Goal: Book appointment/travel/reservation

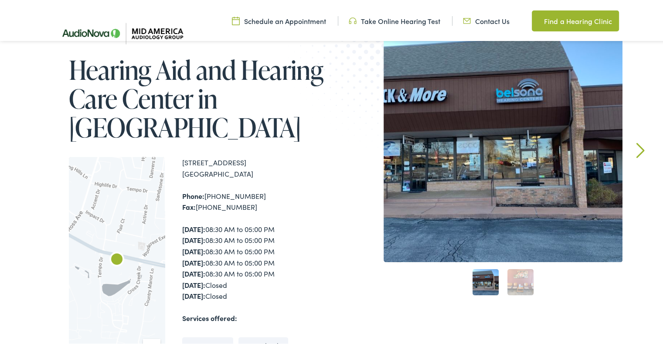
scroll to position [87, 0]
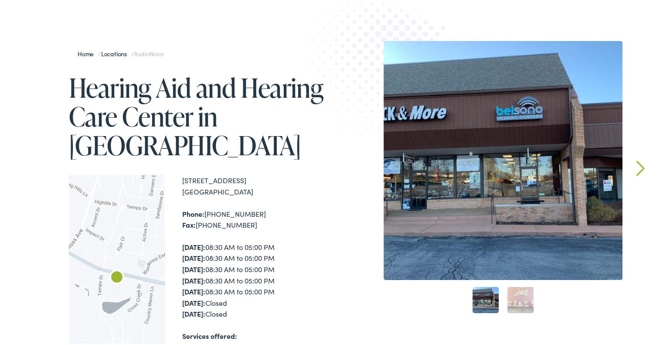
click at [639, 164] on link "Next" at bounding box center [641, 167] width 8 height 16
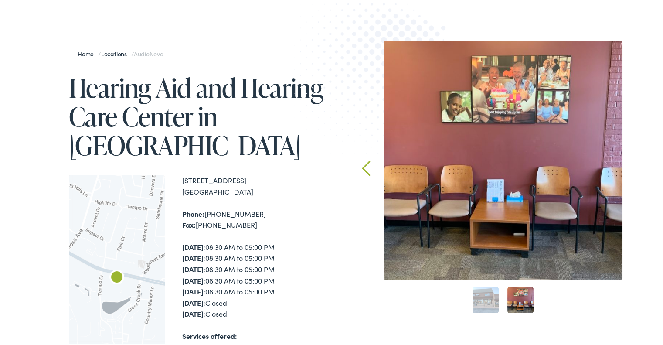
click at [639, 164] on div "Home / Locations / AudioNova Hearing Aid and Hearing Care Center in Creve Coeur…" at bounding box center [335, 262] width 670 height 533
click at [363, 163] on link "Prev" at bounding box center [366, 167] width 8 height 16
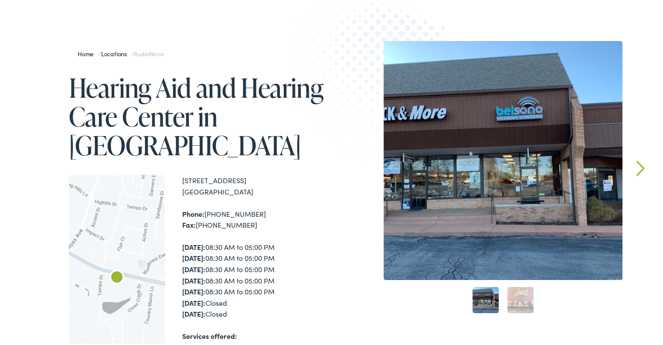
click at [473, 167] on div at bounding box center [503, 158] width 239 height 239
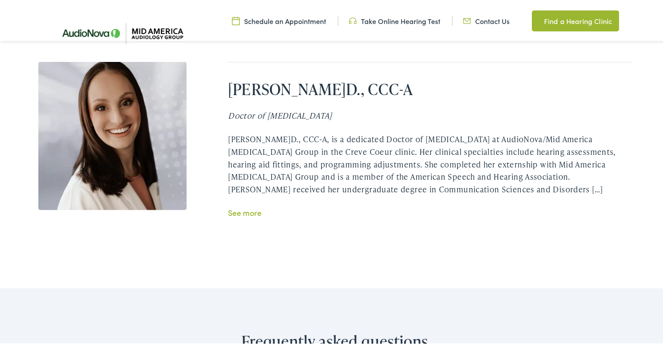
scroll to position [1876, 0]
click at [254, 205] on link "See more" at bounding box center [245, 210] width 34 height 11
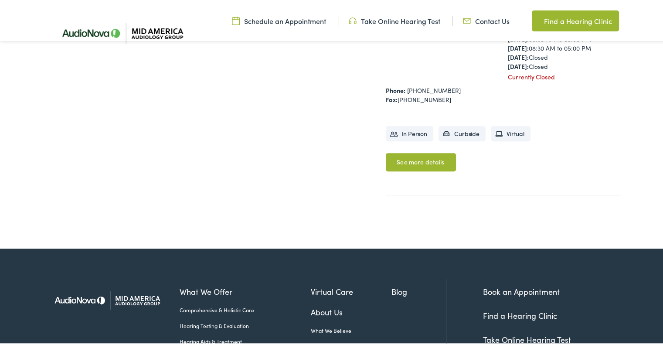
scroll to position [349, 0]
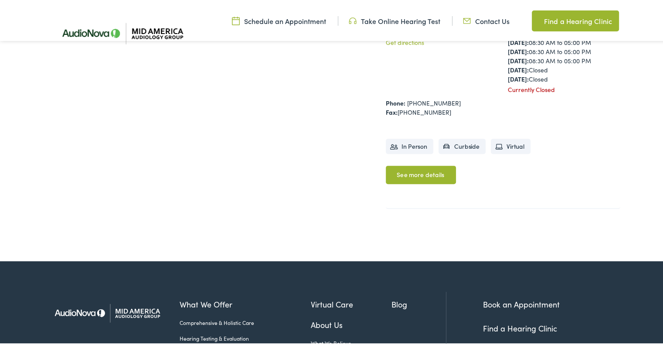
click at [421, 174] on link "See more details" at bounding box center [421, 173] width 70 height 18
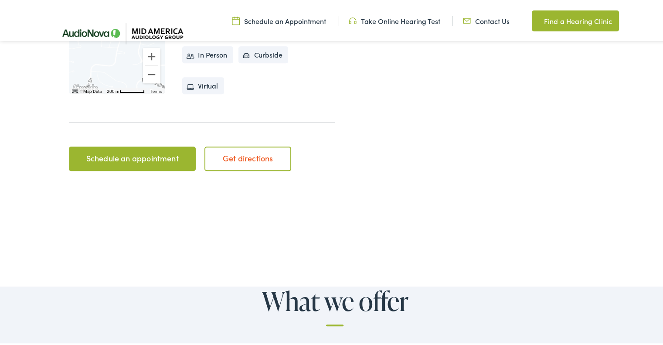
scroll to position [436, 0]
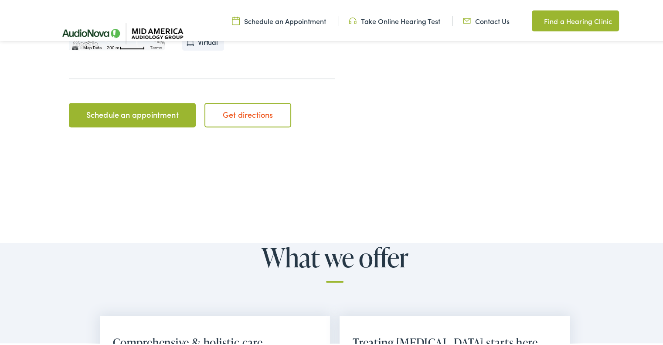
click at [146, 114] on link "Schedule an appointment" at bounding box center [132, 113] width 127 height 24
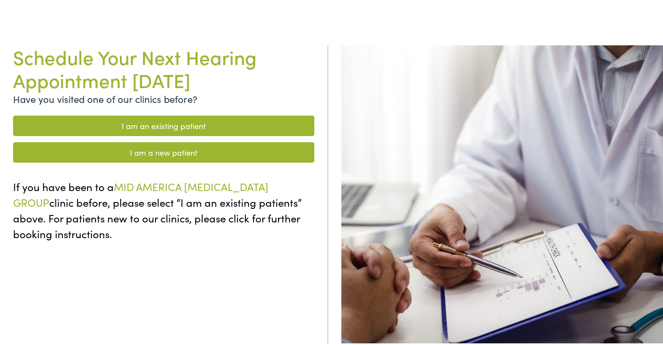
scroll to position [87, 0]
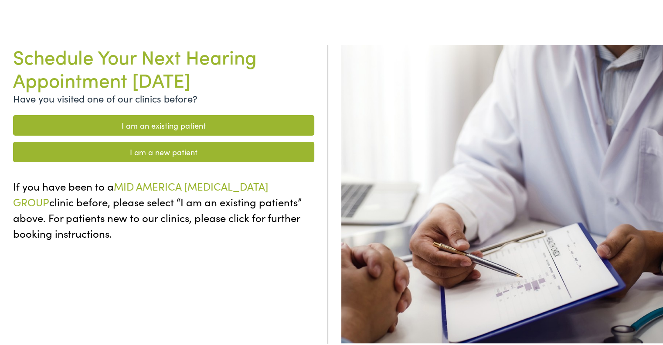
click at [172, 149] on link "I am a new patient" at bounding box center [163, 150] width 301 height 21
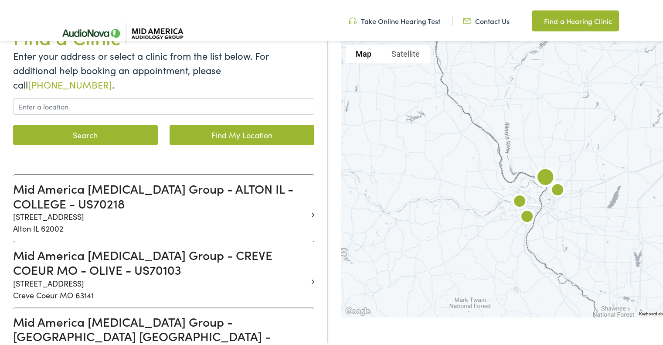
scroll to position [174, 0]
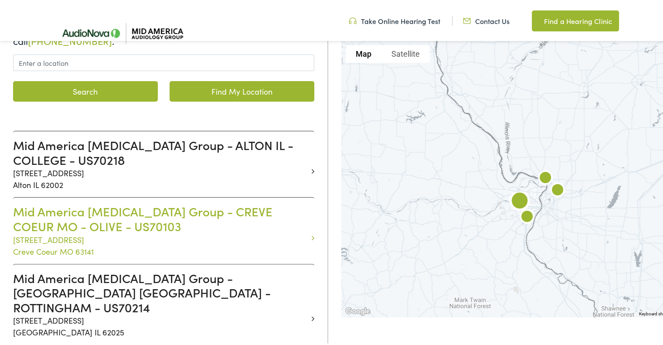
click at [224, 202] on h3 "Mid America Audiology Group - CREVE COEUR MO - OLIVE - US70103" at bounding box center [160, 216] width 295 height 29
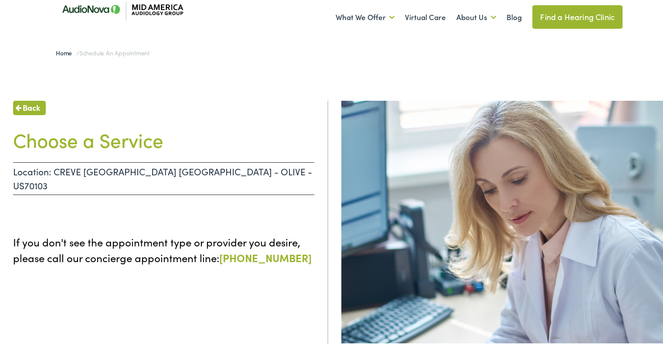
scroll to position [44, 0]
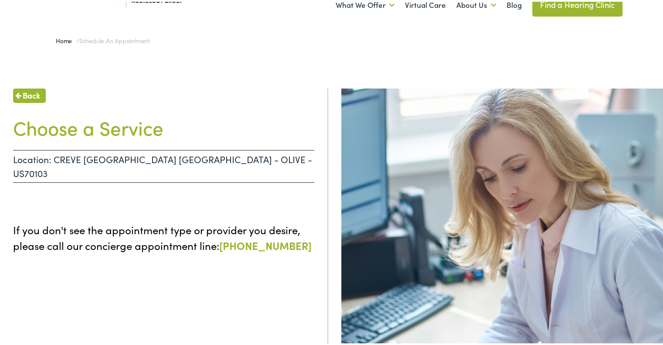
click at [280, 236] on link "855-720-0767" at bounding box center [265, 243] width 92 height 14
click at [26, 92] on span "Back" at bounding box center [31, 94] width 17 height 12
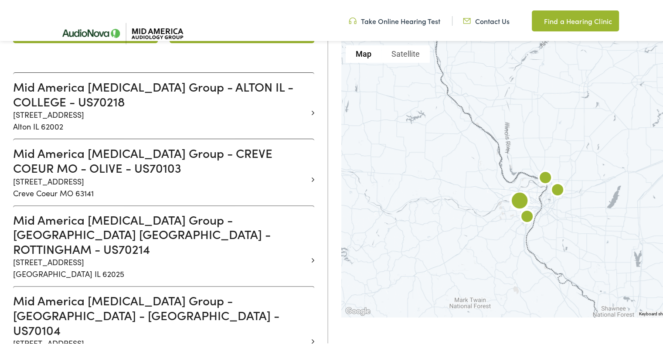
scroll to position [218, 0]
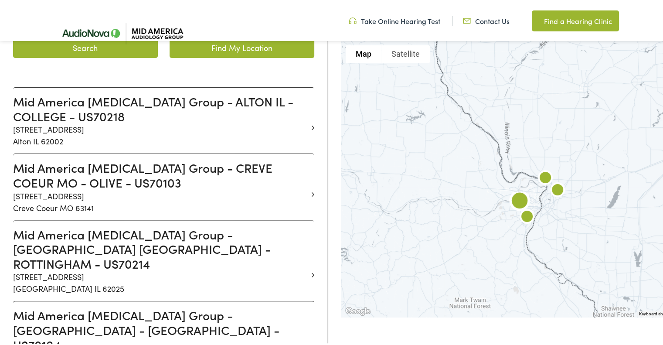
click at [159, 159] on h3 "Mid America Audiology Group - CREVE COEUR MO - OLIVE - US70103" at bounding box center [160, 173] width 295 height 29
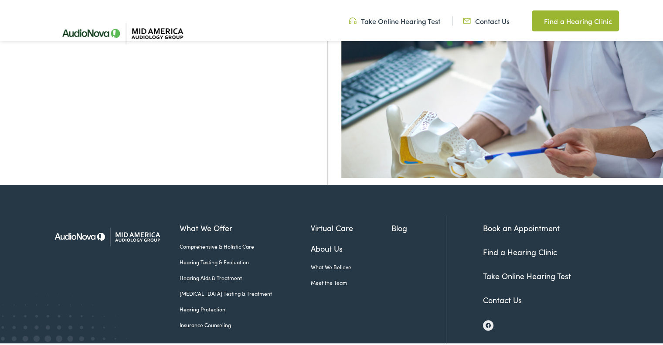
scroll to position [342, 0]
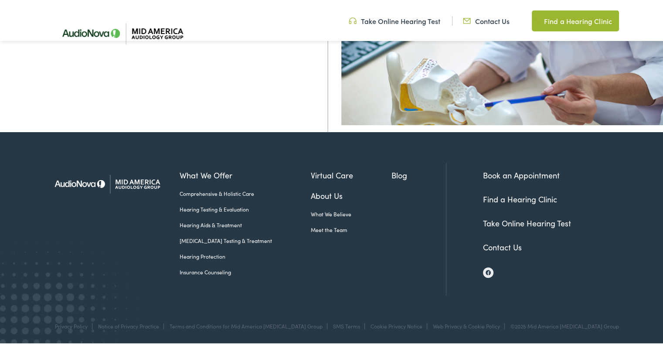
click at [498, 174] on link "Book an Appointment" at bounding box center [521, 173] width 77 height 11
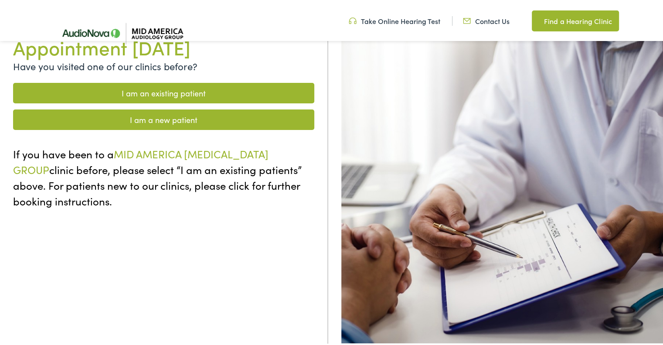
scroll to position [131, 0]
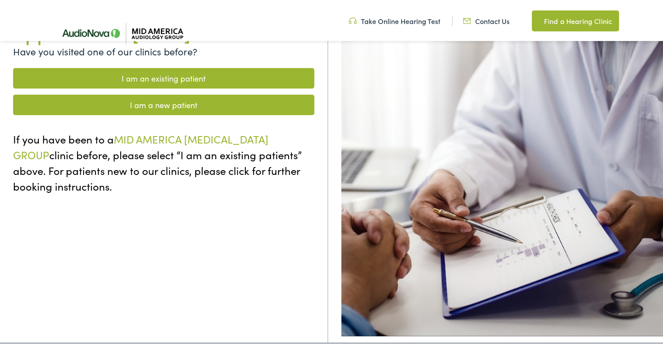
click at [159, 77] on link "I am an existing patient" at bounding box center [163, 76] width 301 height 21
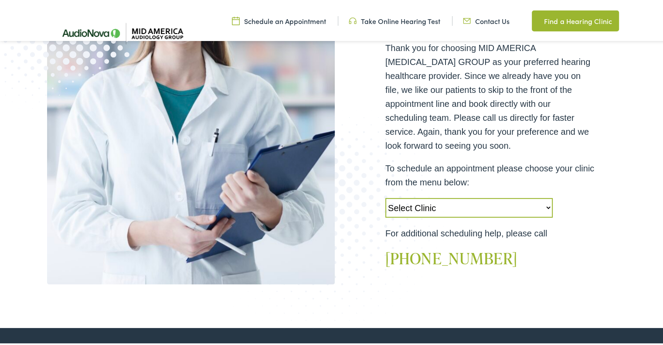
scroll to position [218, 0]
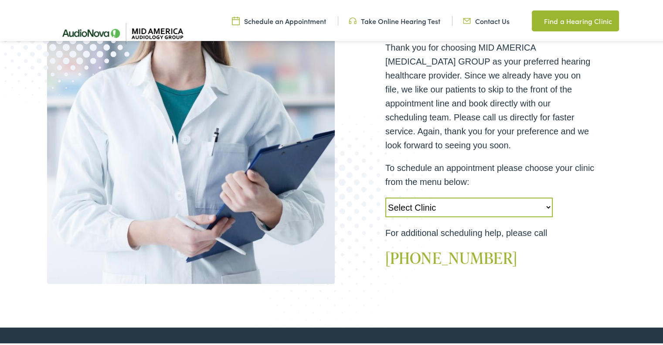
click at [546, 204] on select "Select Clinic [PERSON_NAME]-[GEOGRAPHIC_DATA]-AudioNova [STREET_ADDRESS]-AudioN…" at bounding box center [469, 206] width 167 height 20
select select "[URL][DOMAIN_NAME]"
click at [386, 196] on select "Select Clinic [PERSON_NAME]-[GEOGRAPHIC_DATA]-AudioNova [STREET_ADDRESS]-AudioN…" at bounding box center [469, 206] width 167 height 20
click at [451, 171] on p "To schedule an appointment please choose your clinic from the menu below:" at bounding box center [490, 173] width 209 height 28
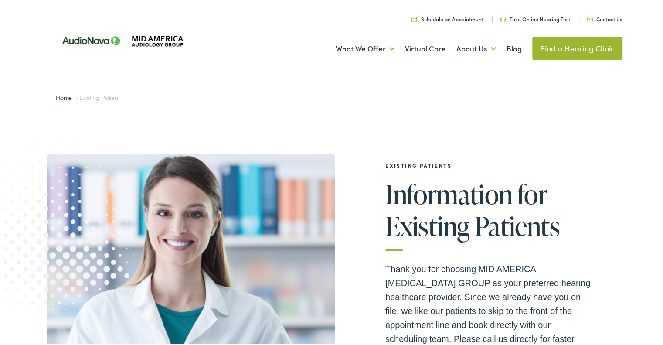
scroll to position [0, 0]
click at [167, 38] on img at bounding box center [119, 39] width 144 height 48
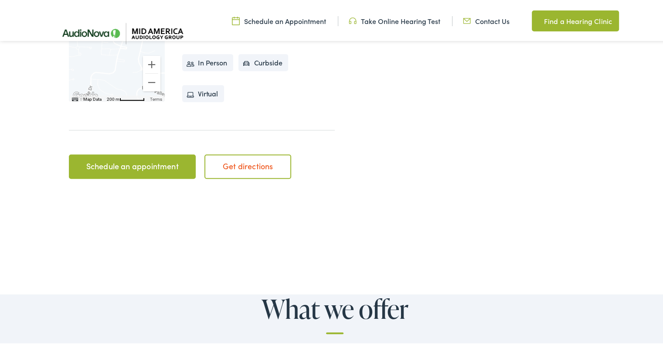
scroll to position [393, 0]
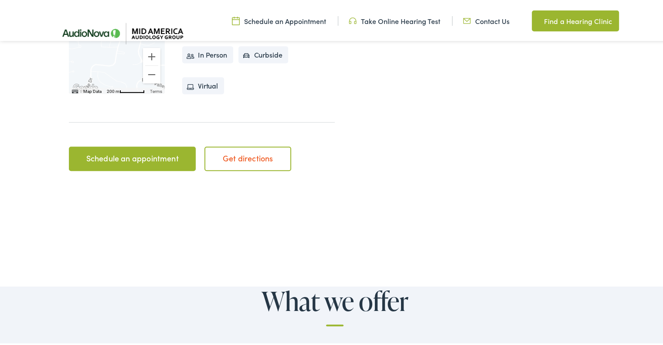
click at [141, 160] on link "Schedule an appointment" at bounding box center [132, 157] width 127 height 24
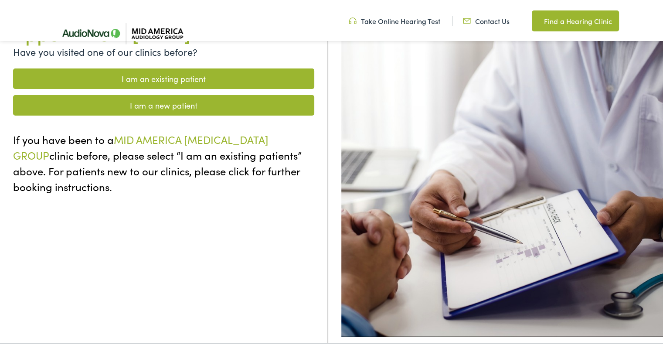
scroll to position [131, 0]
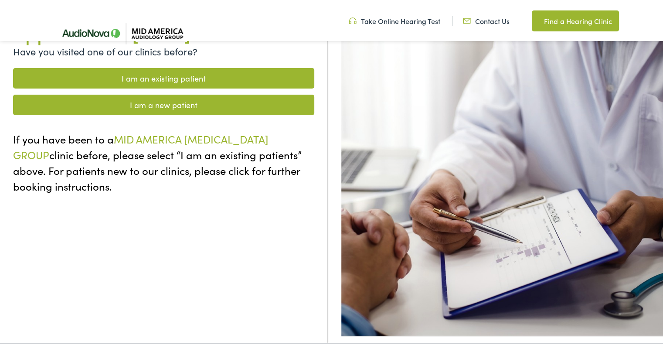
click at [188, 105] on link "I am a new patient" at bounding box center [163, 103] width 301 height 21
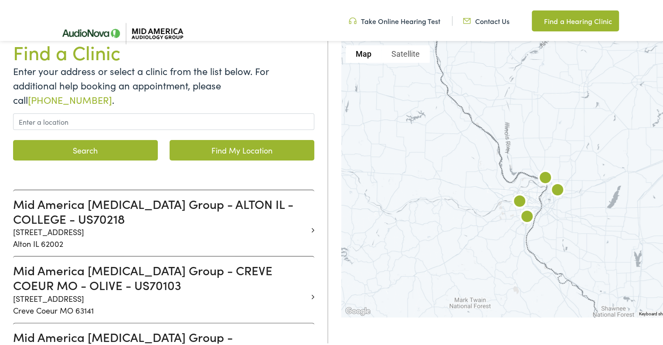
scroll to position [131, 0]
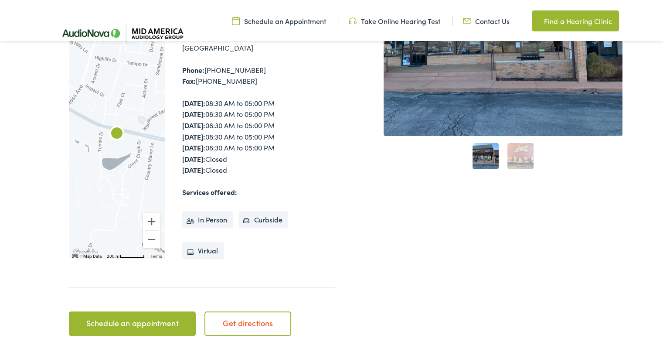
scroll to position [174, 0]
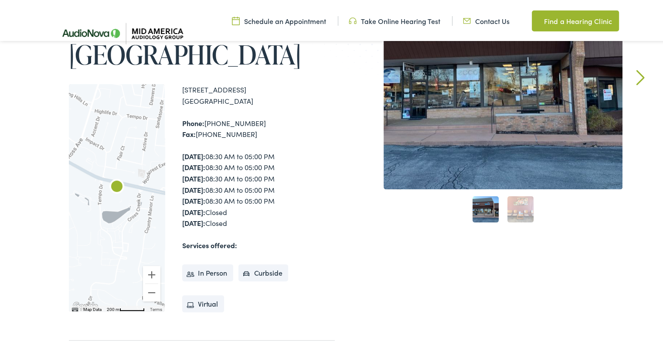
click at [248, 17] on link "Schedule an Appointment" at bounding box center [279, 19] width 94 height 10
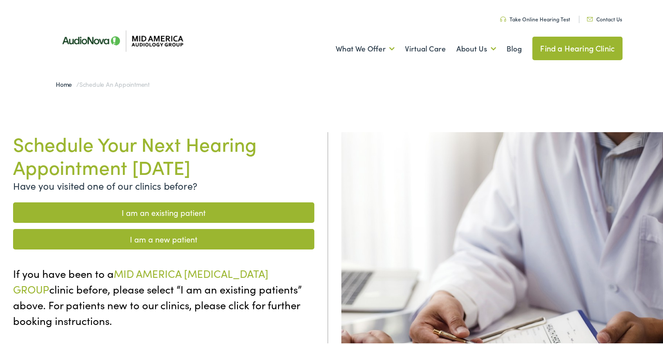
click at [183, 239] on link "I am a new patient" at bounding box center [163, 237] width 301 height 21
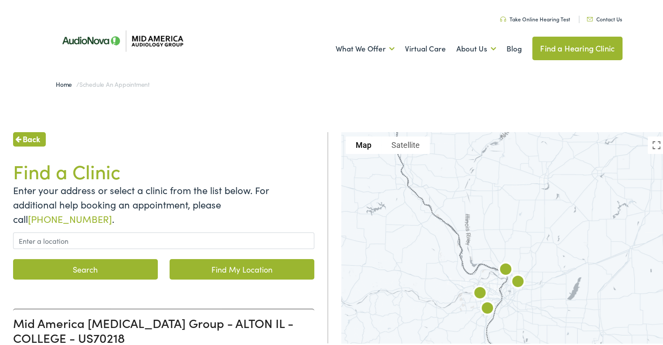
scroll to position [44, 0]
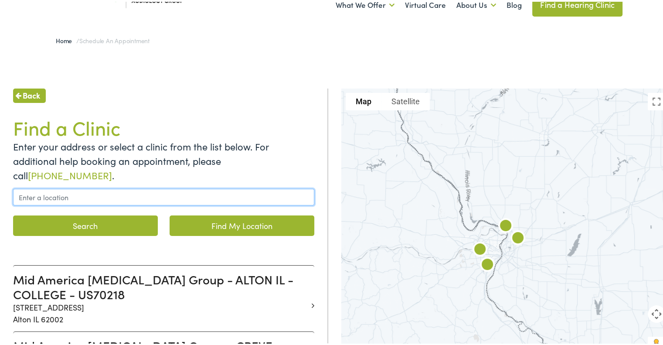
click at [199, 187] on input "text" at bounding box center [163, 195] width 301 height 17
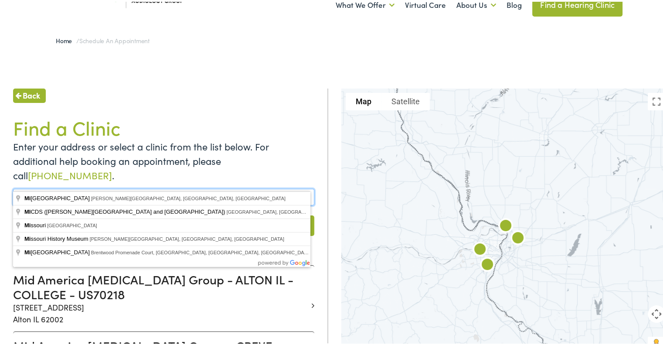
type input "M"
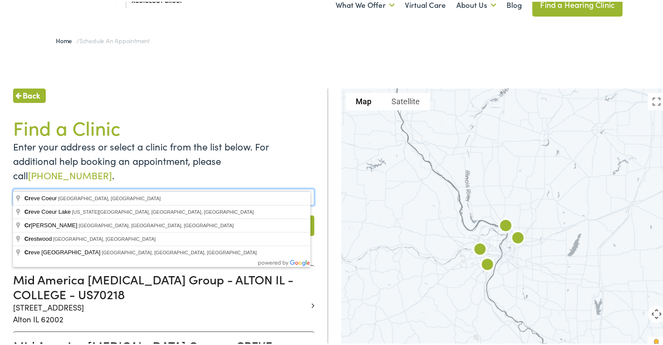
type input "c"
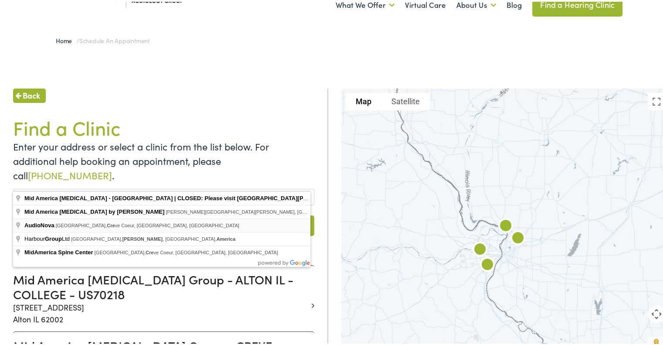
type input "AudioNova, Olive Boulevard, Creve Coeur, MO, USA"
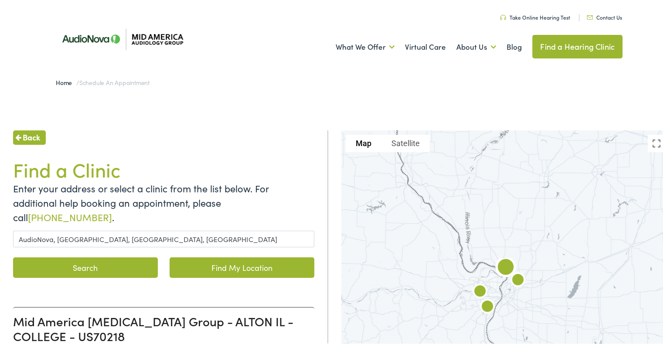
scroll to position [0, 0]
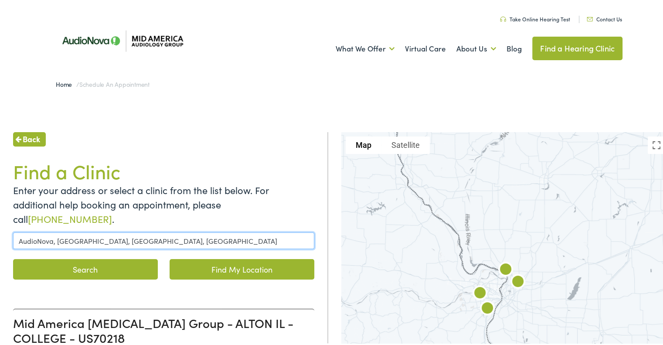
drag, startPoint x: 185, startPoint y: 223, endPoint x: 0, endPoint y: 222, distance: 184.5
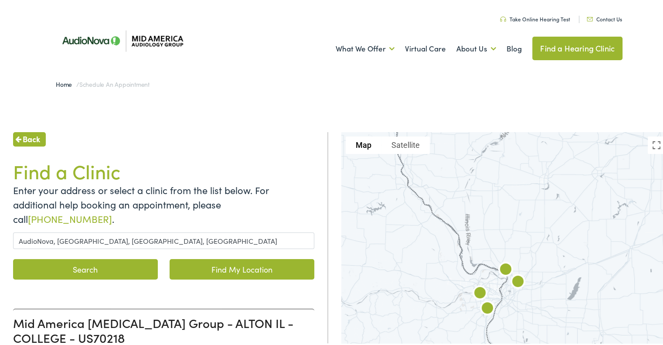
click at [36, 140] on span "Back" at bounding box center [31, 137] width 17 height 12
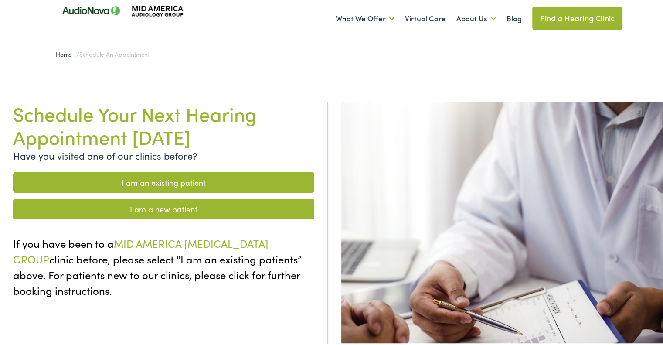
scroll to position [87, 0]
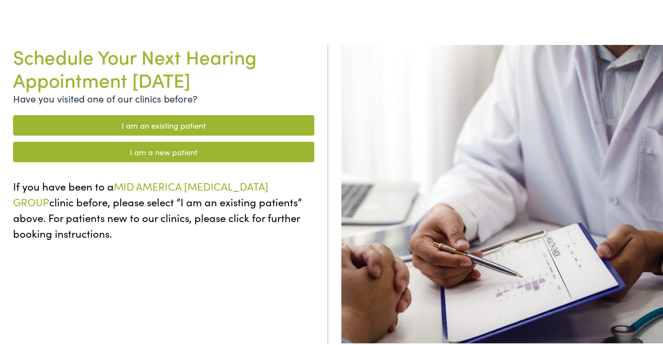
click at [98, 150] on link "I am a new patient" at bounding box center [163, 150] width 301 height 21
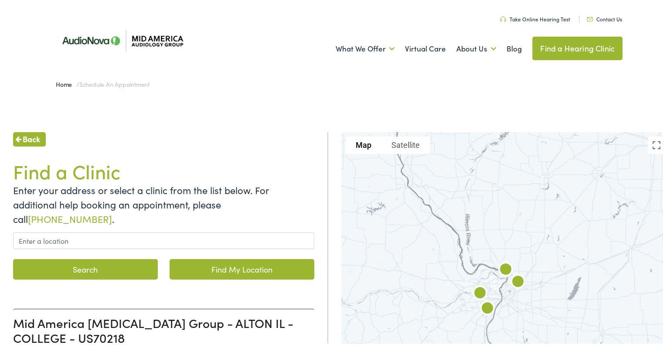
scroll to position [44, 0]
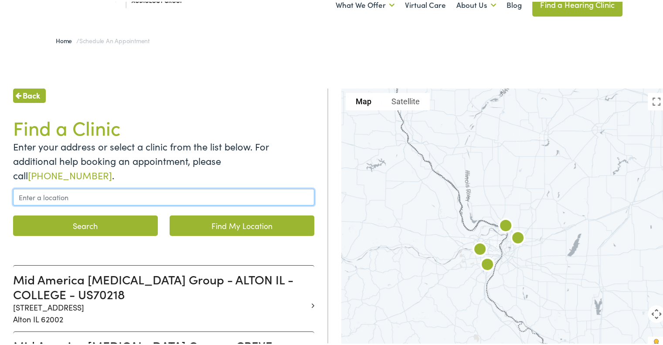
click at [89, 187] on input "text" at bounding box center [163, 195] width 301 height 17
paste input "AudioNova, Olive Boulevard, Creve Coeur, MO, USA"
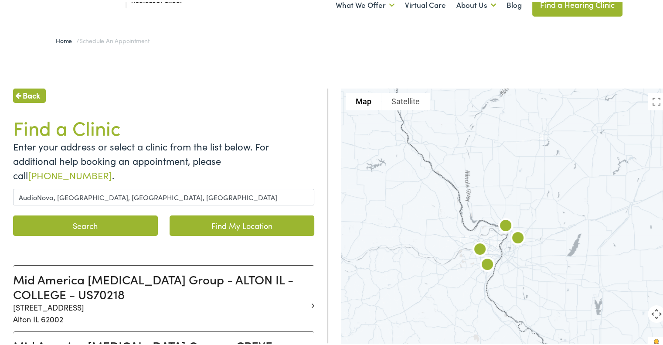
click at [106, 214] on button "Search" at bounding box center [85, 224] width 145 height 21
click at [96, 214] on button "Search" at bounding box center [85, 224] width 145 height 21
click at [208, 214] on link "Find My Location" at bounding box center [242, 224] width 145 height 21
type input "Overland, Missouri"
click at [208, 214] on link "Find My Location" at bounding box center [242, 224] width 145 height 21
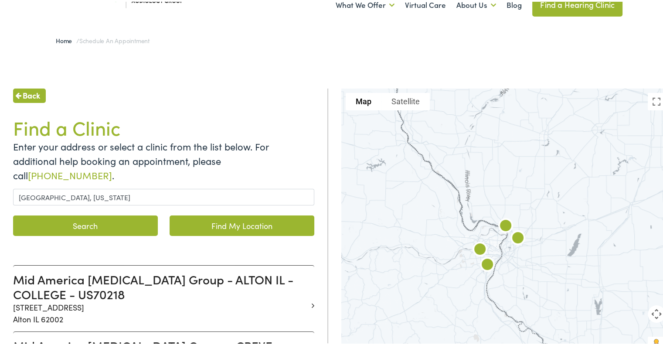
click at [133, 214] on button "Search" at bounding box center [85, 224] width 145 height 21
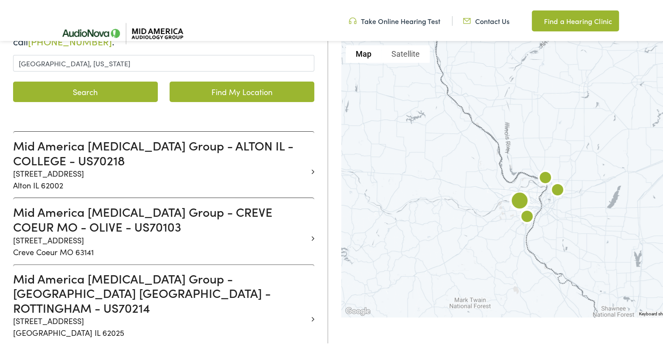
scroll to position [174, 0]
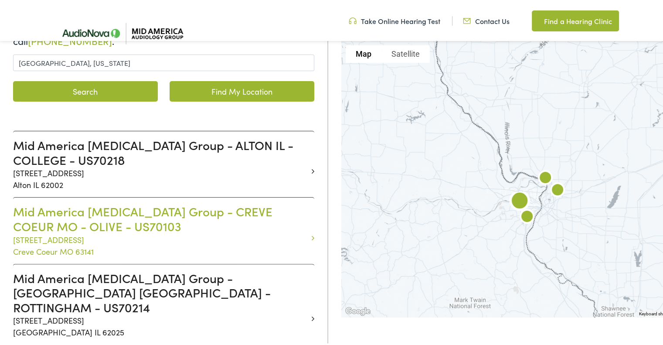
click at [134, 202] on h3 "Mid America Audiology Group - CREVE COEUR MO - OLIVE - US70103" at bounding box center [160, 216] width 295 height 29
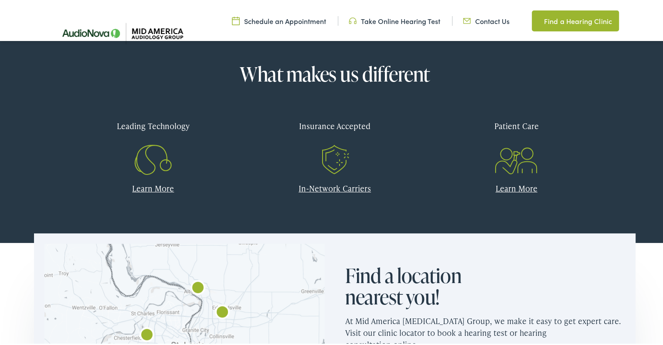
scroll to position [349, 0]
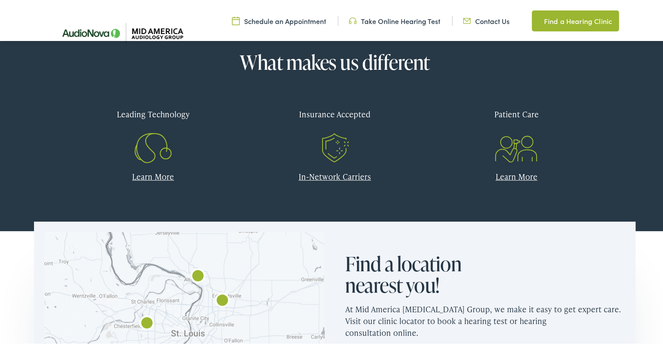
click at [337, 173] on link "In-Network Carriers" at bounding box center [335, 174] width 72 height 11
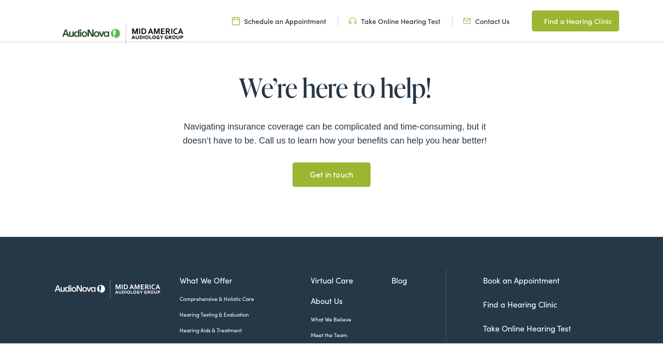
scroll to position [1570, 0]
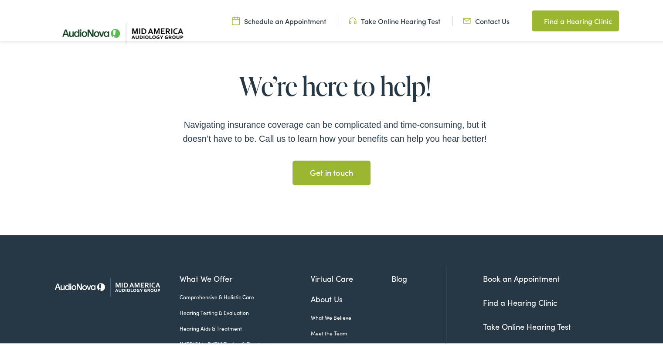
drag, startPoint x: 0, startPoint y: 0, endPoint x: 337, endPoint y: 173, distance: 378.5
click at [337, 173] on link "Get in touch Get in touch" at bounding box center [332, 171] width 78 height 24
